Goal: Navigation & Orientation: Find specific page/section

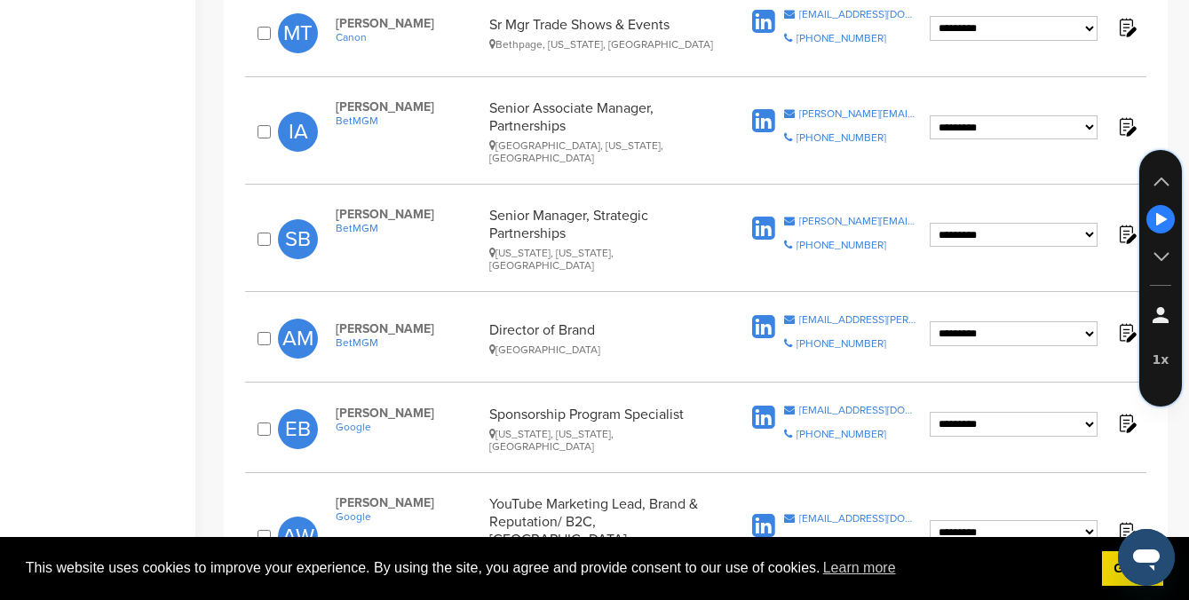
scroll to position [1867, 0]
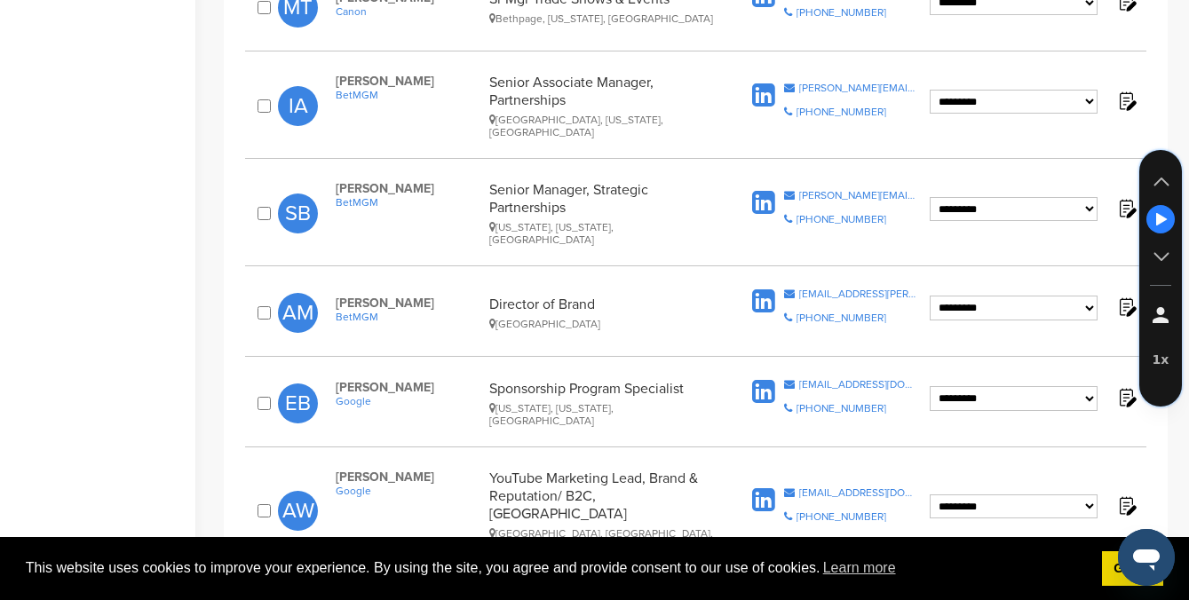
click at [674, 586] on link "3" at bounding box center [672, 602] width 37 height 33
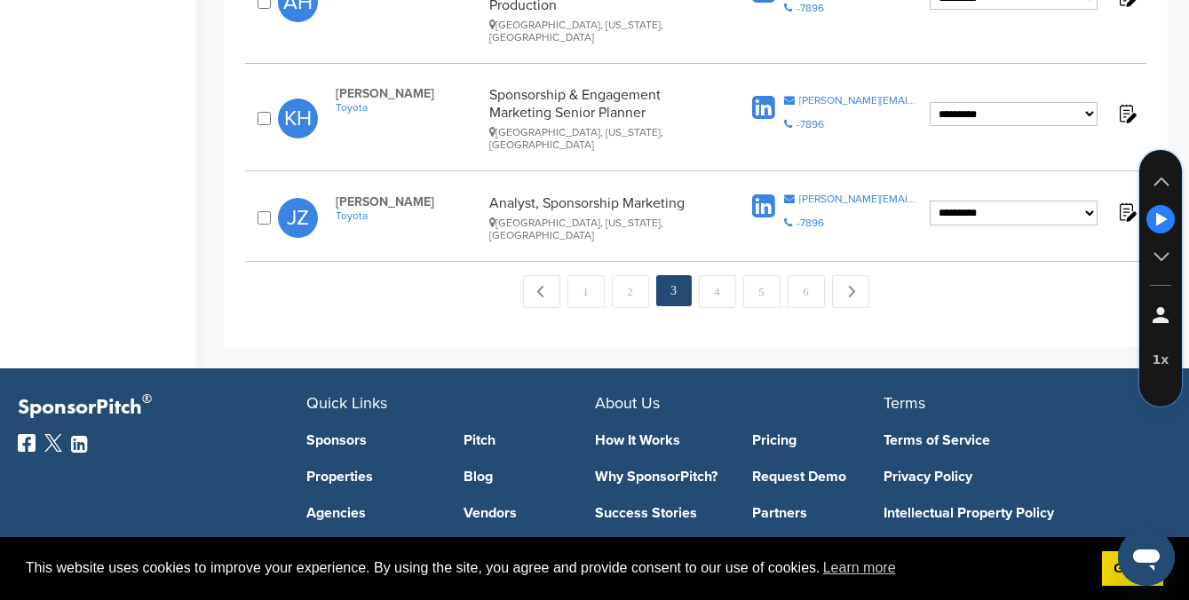
scroll to position [2154, 0]
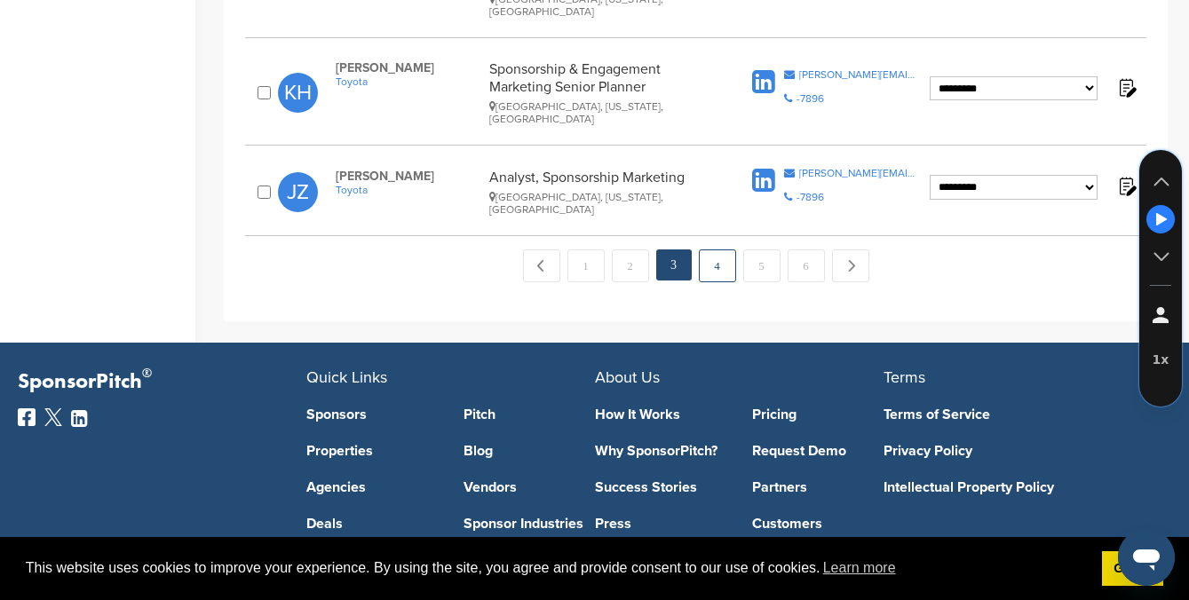
click at [717, 250] on link "4" at bounding box center [717, 266] width 37 height 33
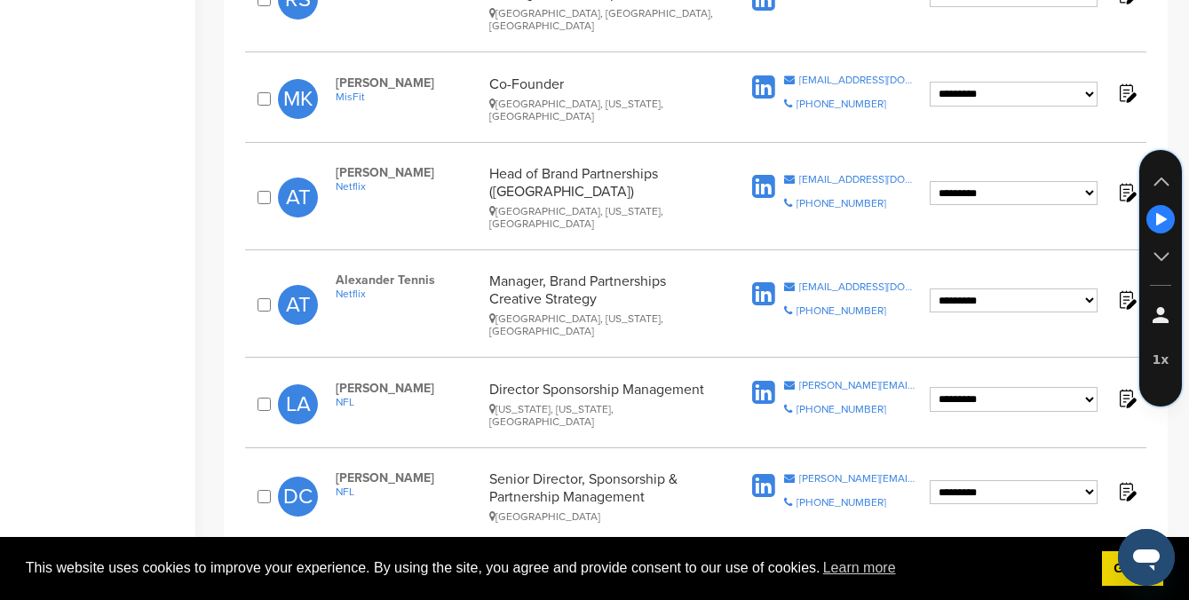
scroll to position [1786, 0]
click at [754, 556] on link "5" at bounding box center [761, 572] width 37 height 33
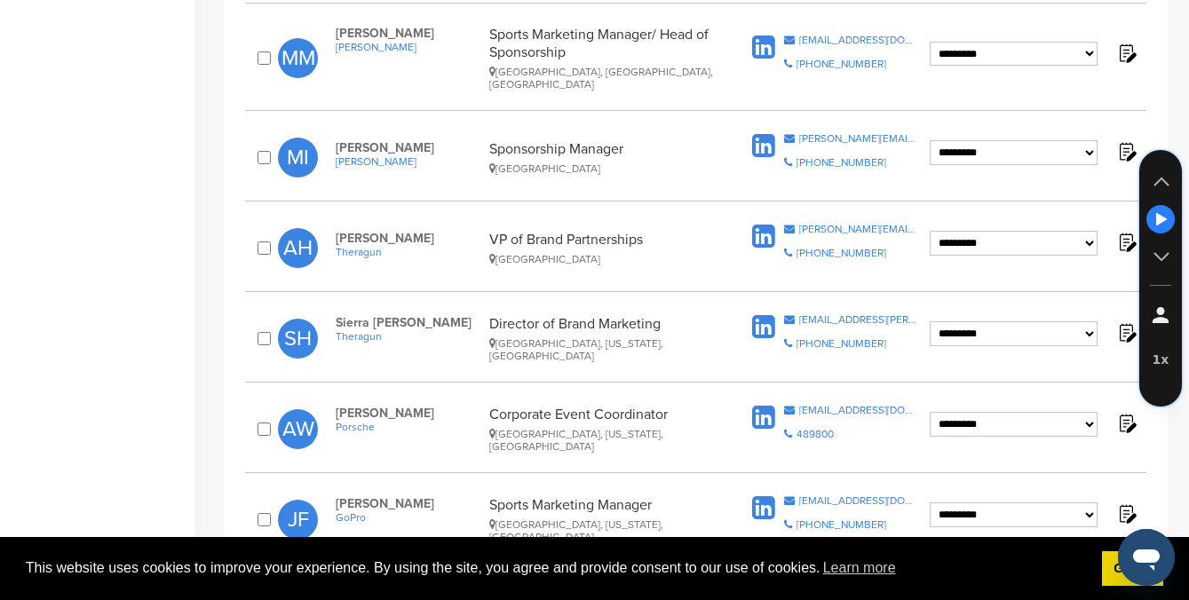
scroll to position [1814, 0]
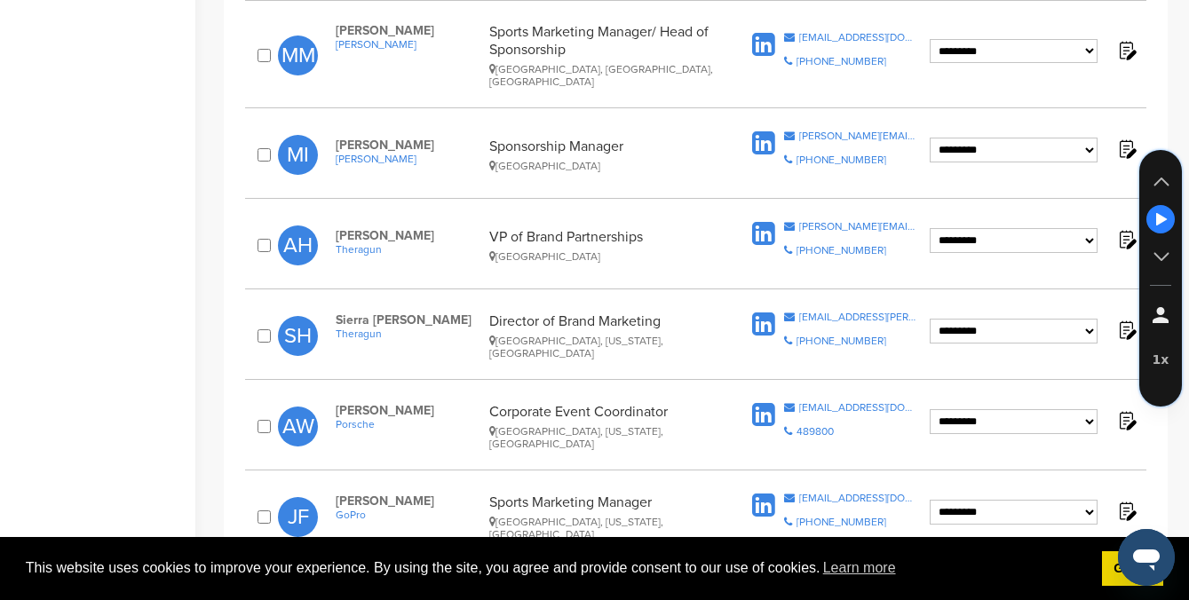
click at [802, 574] on link "6" at bounding box center [806, 590] width 37 height 33
